Goal: Information Seeking & Learning: Understand process/instructions

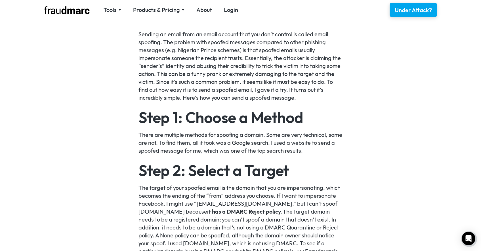
scroll to position [500, 0]
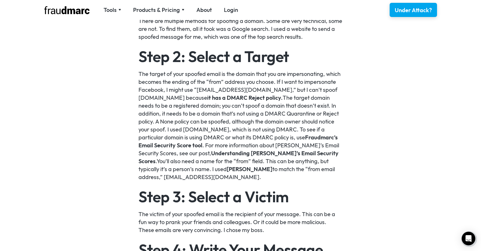
click at [217, 80] on p "The target of your spoofed email is the domain that you are impersonating, whic…" at bounding box center [240, 125] width 204 height 111
drag, startPoint x: 218, startPoint y: 81, endPoint x: 208, endPoint y: 82, distance: 9.7
click at [208, 82] on p "The target of your spoofed email is the domain that you are impersonating, whic…" at bounding box center [240, 125] width 204 height 111
drag, startPoint x: 209, startPoint y: 83, endPoint x: 216, endPoint y: 83, distance: 6.5
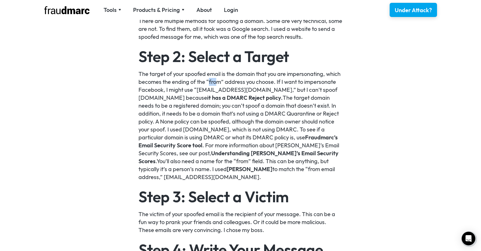
click at [216, 83] on p "The target of your spoofed email is the domain that you are impersonating, whic…" at bounding box center [240, 125] width 204 height 111
drag, startPoint x: 208, startPoint y: 83, endPoint x: 215, endPoint y: 82, distance: 7.4
click at [215, 82] on p "The target of your spoofed email is the domain that you are impersonating, whic…" at bounding box center [240, 125] width 204 height 111
click at [216, 82] on p "The target of your spoofed email is the domain that you are impersonating, whic…" at bounding box center [240, 125] width 204 height 111
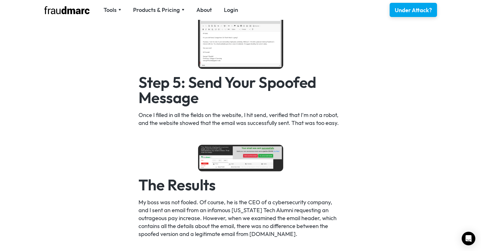
scroll to position [775, 0]
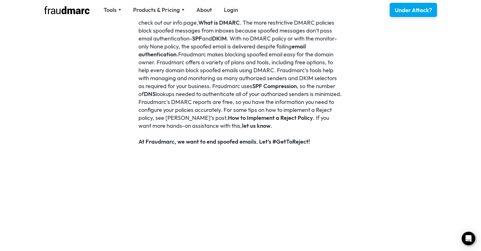
scroll to position [1341, 0]
